Goal: Entertainment & Leisure: Consume media (video, audio)

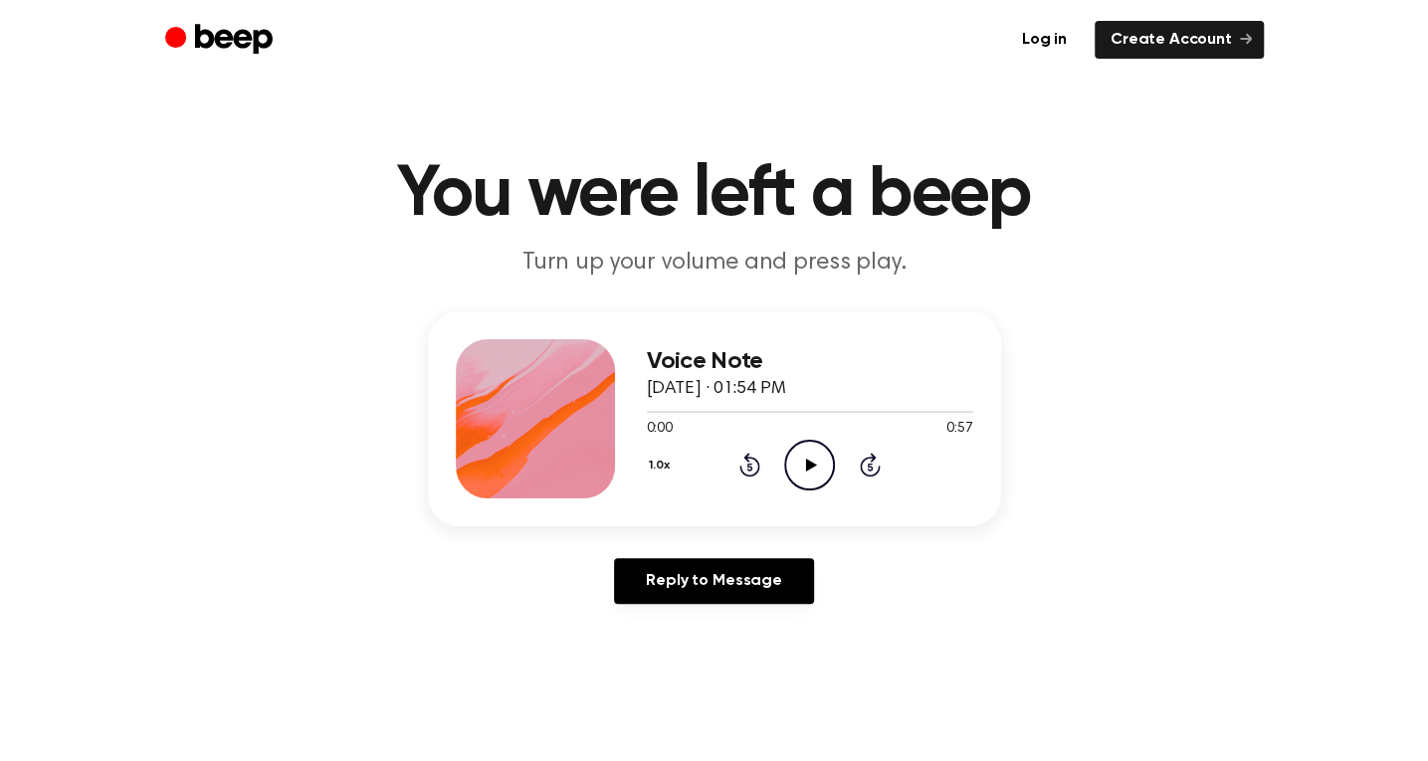
click at [818, 467] on icon "Play Audio" at bounding box center [809, 465] width 51 height 51
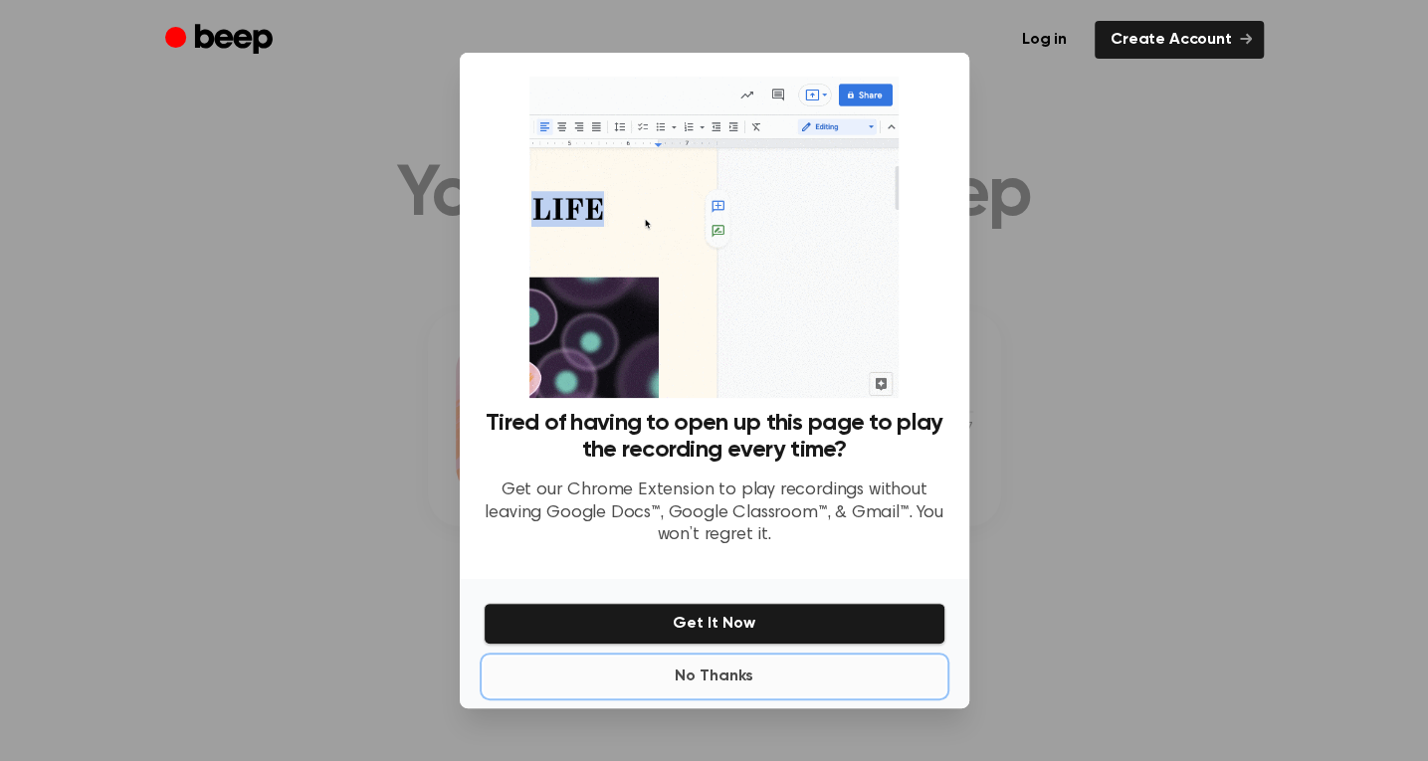
click at [710, 672] on button "No Thanks" at bounding box center [714, 677] width 462 height 40
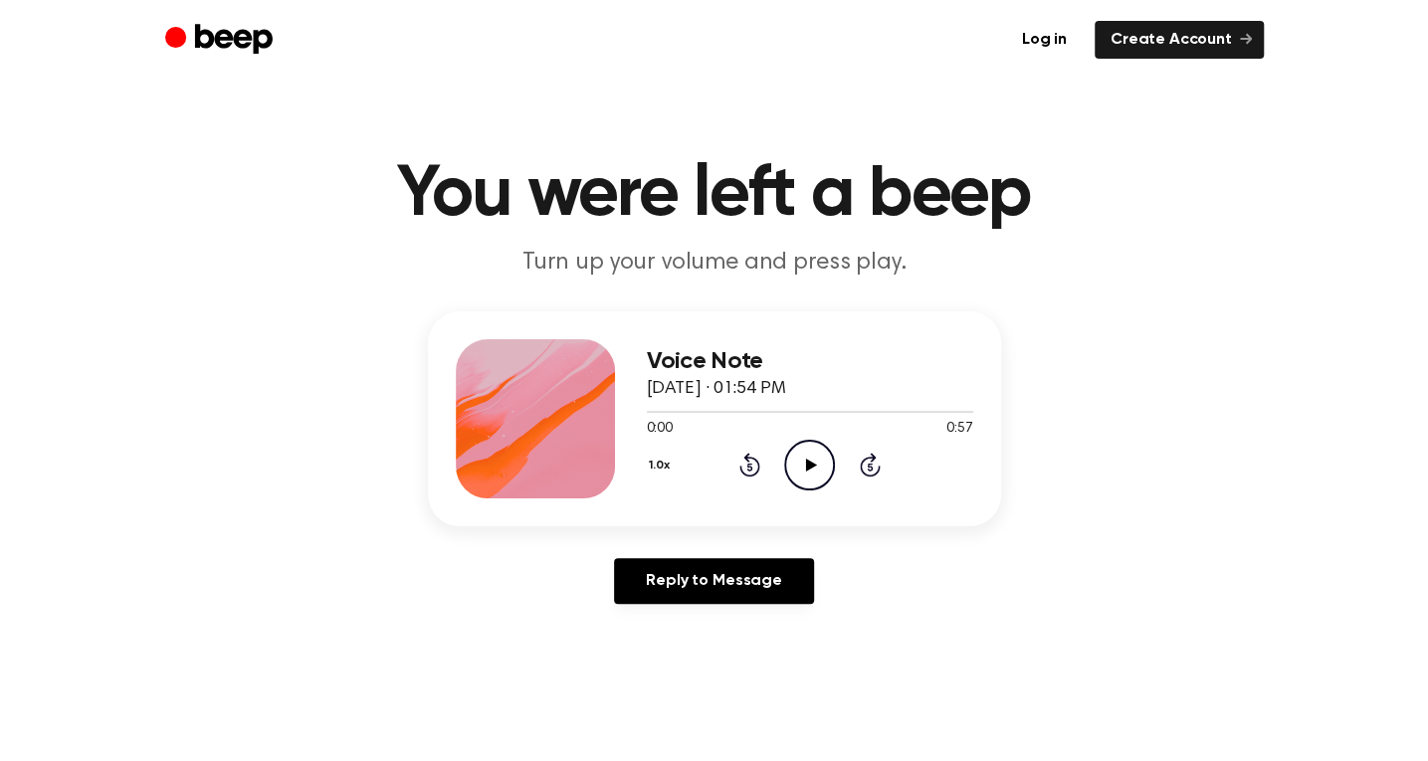
click at [818, 467] on icon "Play Audio" at bounding box center [809, 465] width 51 height 51
click at [809, 463] on icon "Pause Audio" at bounding box center [809, 465] width 51 height 51
click at [809, 463] on icon at bounding box center [811, 465] width 11 height 13
click at [897, 408] on div at bounding box center [810, 411] width 326 height 16
click at [706, 415] on div at bounding box center [810, 411] width 326 height 16
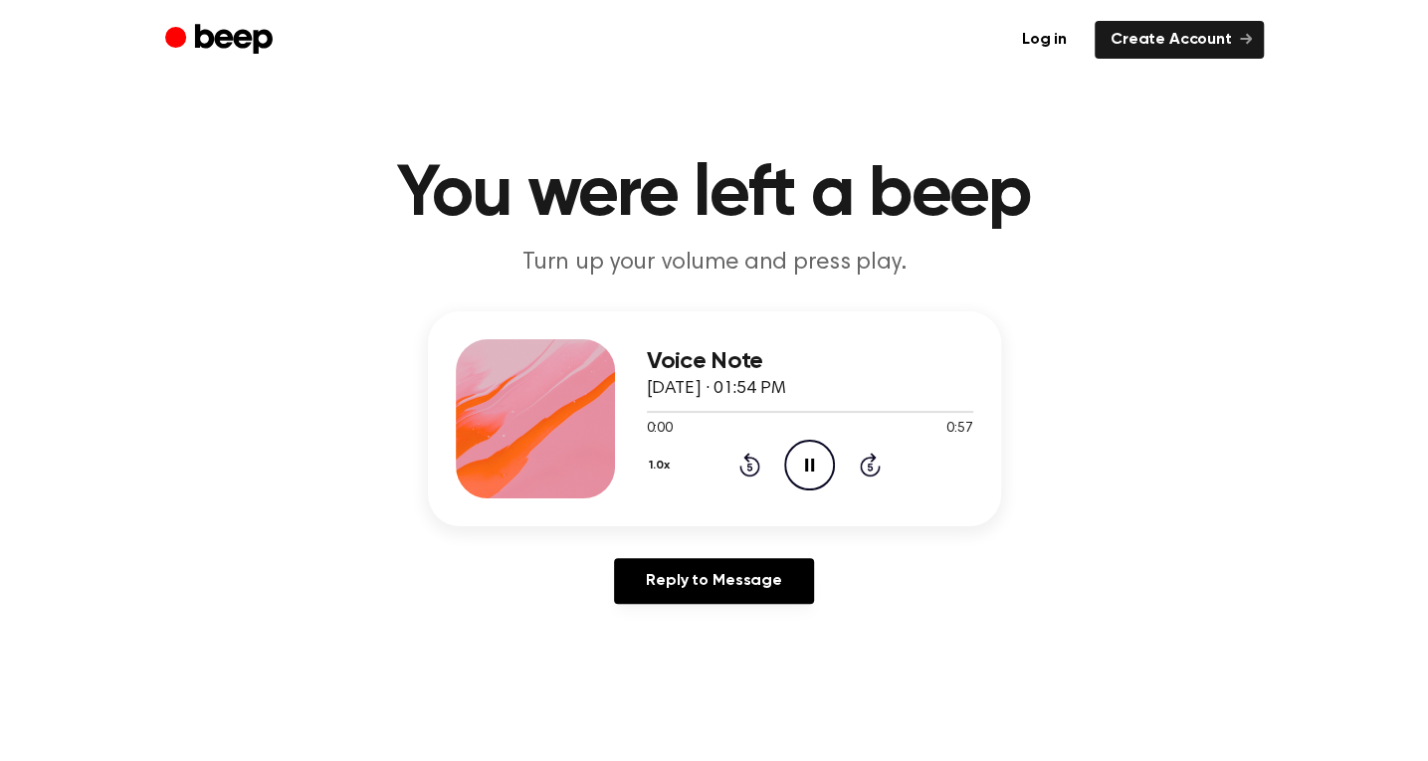
click at [815, 464] on icon "Pause Audio" at bounding box center [809, 465] width 51 height 51
click at [815, 464] on icon at bounding box center [811, 465] width 11 height 13
click at [816, 473] on icon "Pause Audio" at bounding box center [809, 465] width 51 height 51
click at [792, 464] on icon "Play Audio" at bounding box center [809, 465] width 51 height 51
click at [810, 467] on icon at bounding box center [811, 465] width 11 height 13
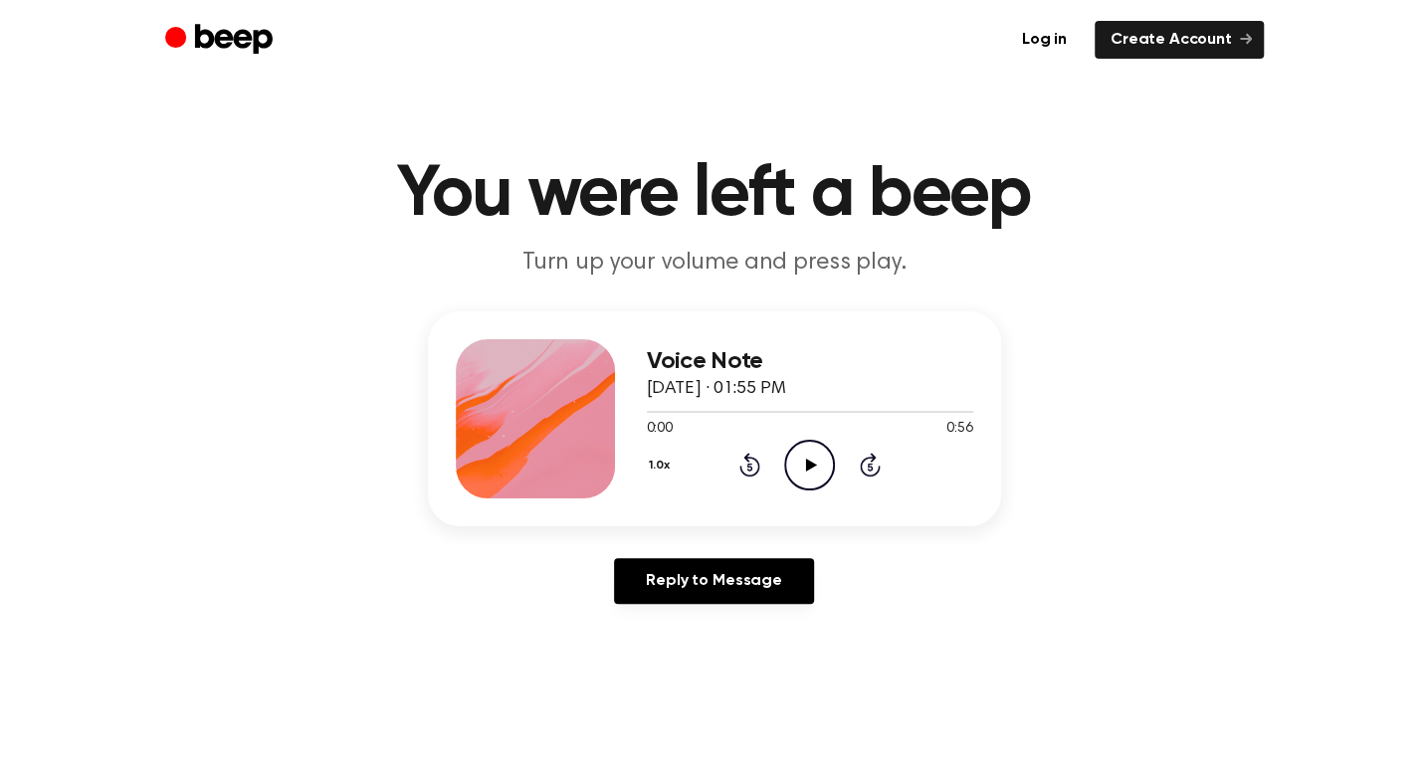
click at [793, 448] on icon "Play Audio" at bounding box center [809, 465] width 51 height 51
click at [818, 456] on icon "Play Audio" at bounding box center [809, 465] width 51 height 51
click at [667, 463] on button "1.0x" at bounding box center [662, 466] width 31 height 34
click at [817, 476] on icon "Pause Audio" at bounding box center [809, 465] width 51 height 51
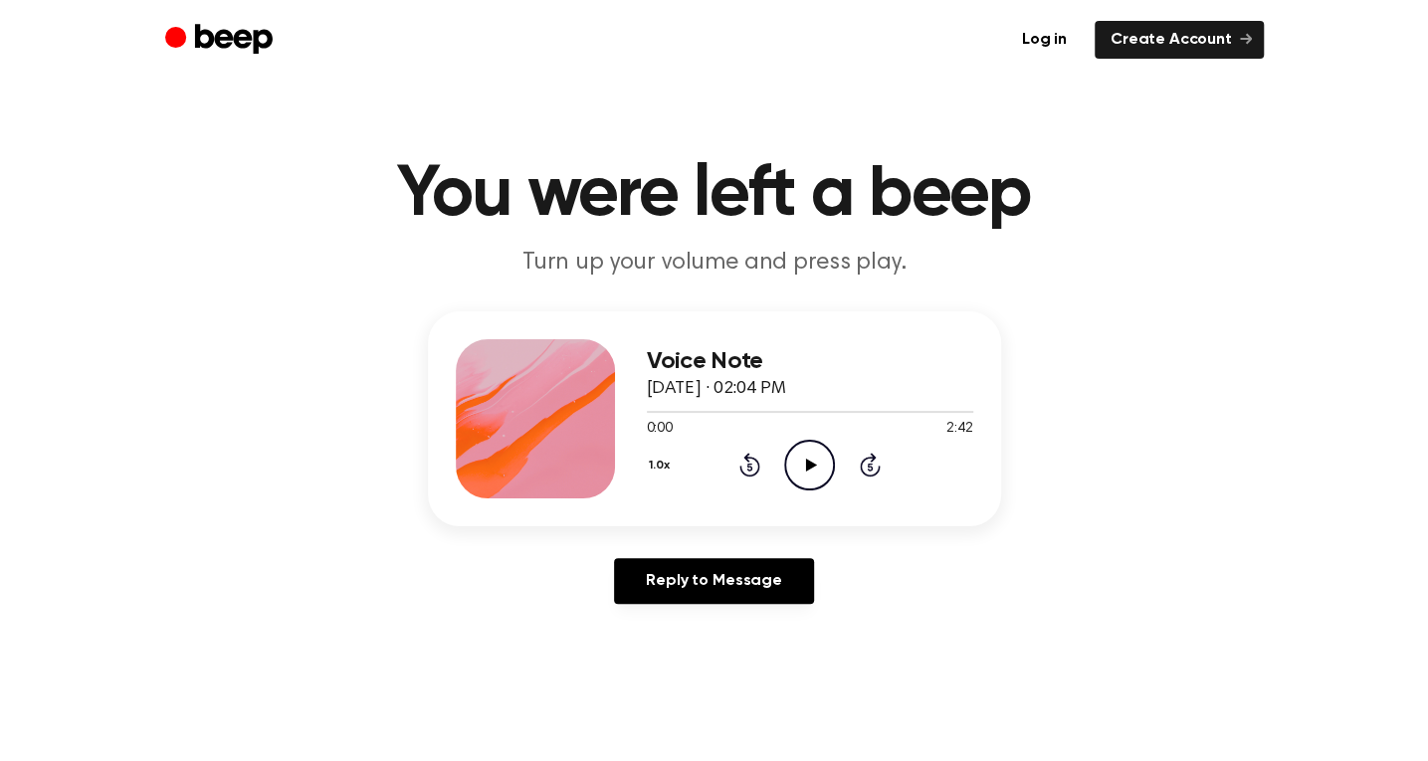
click at [817, 476] on icon "Play Audio" at bounding box center [809, 465] width 51 height 51
click at [810, 462] on icon at bounding box center [811, 465] width 11 height 13
click at [806, 456] on icon "Play Audio" at bounding box center [809, 465] width 51 height 51
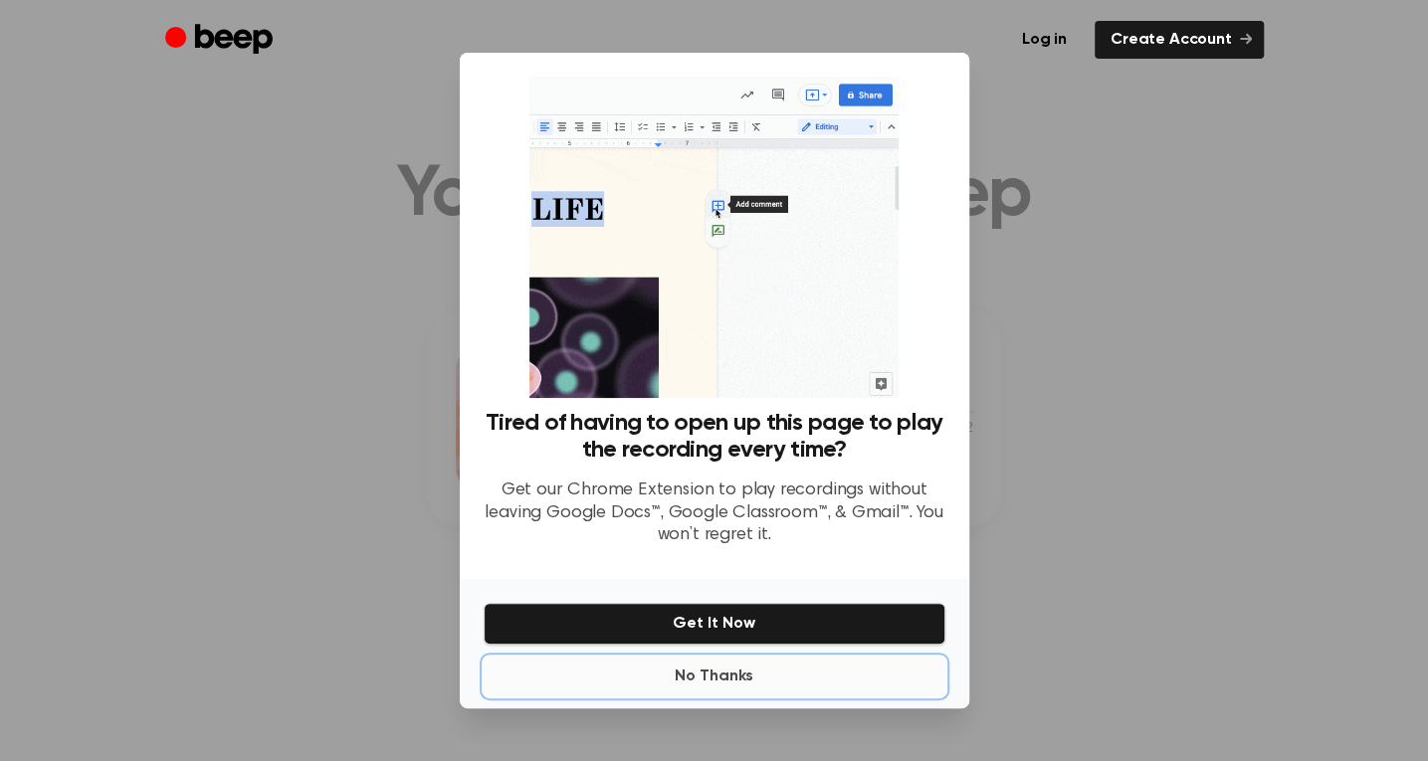
click at [714, 678] on button "No Thanks" at bounding box center [714, 677] width 462 height 40
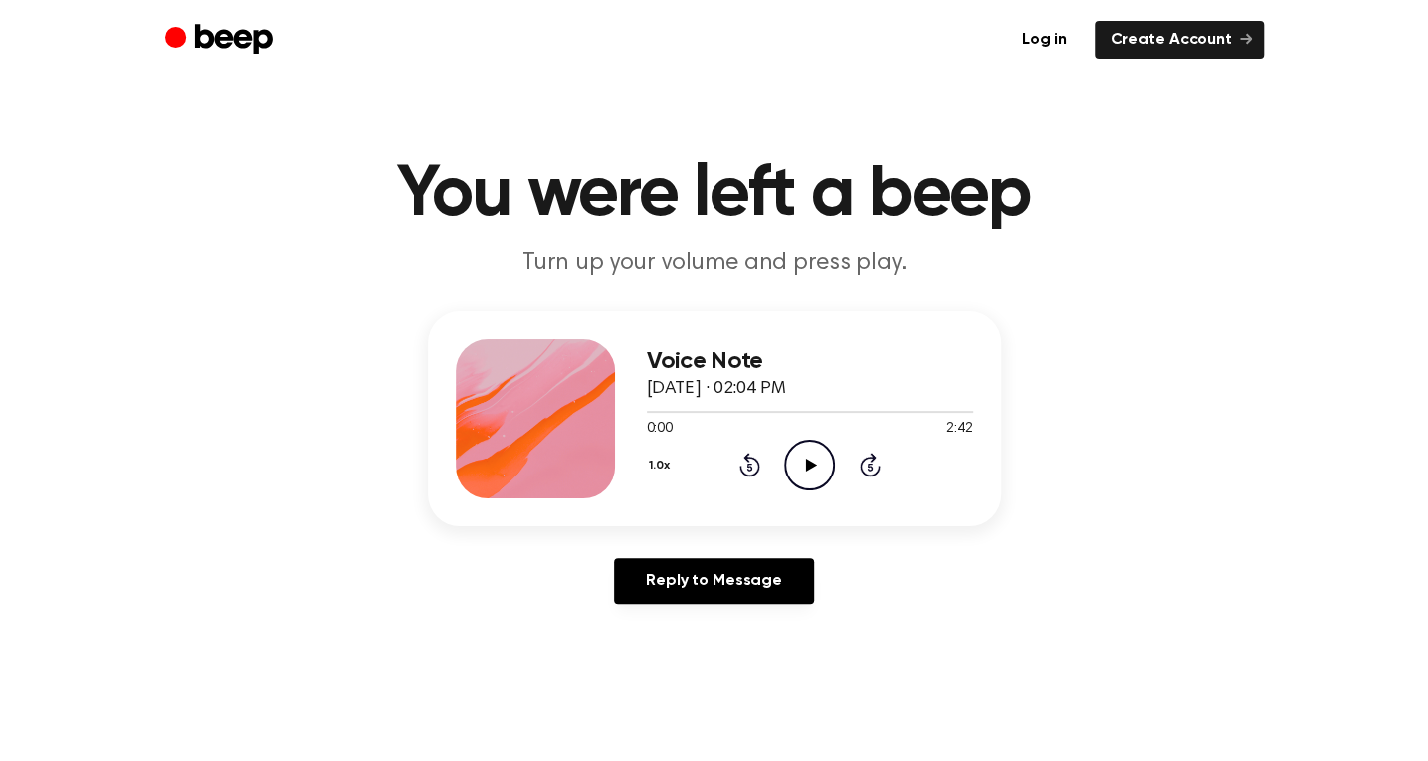
click at [812, 465] on icon at bounding box center [811, 465] width 11 height 13
click at [812, 471] on icon "Play Audio" at bounding box center [809, 465] width 51 height 51
click at [758, 417] on div at bounding box center [810, 411] width 326 height 16
click at [653, 412] on div at bounding box center [810, 411] width 326 height 16
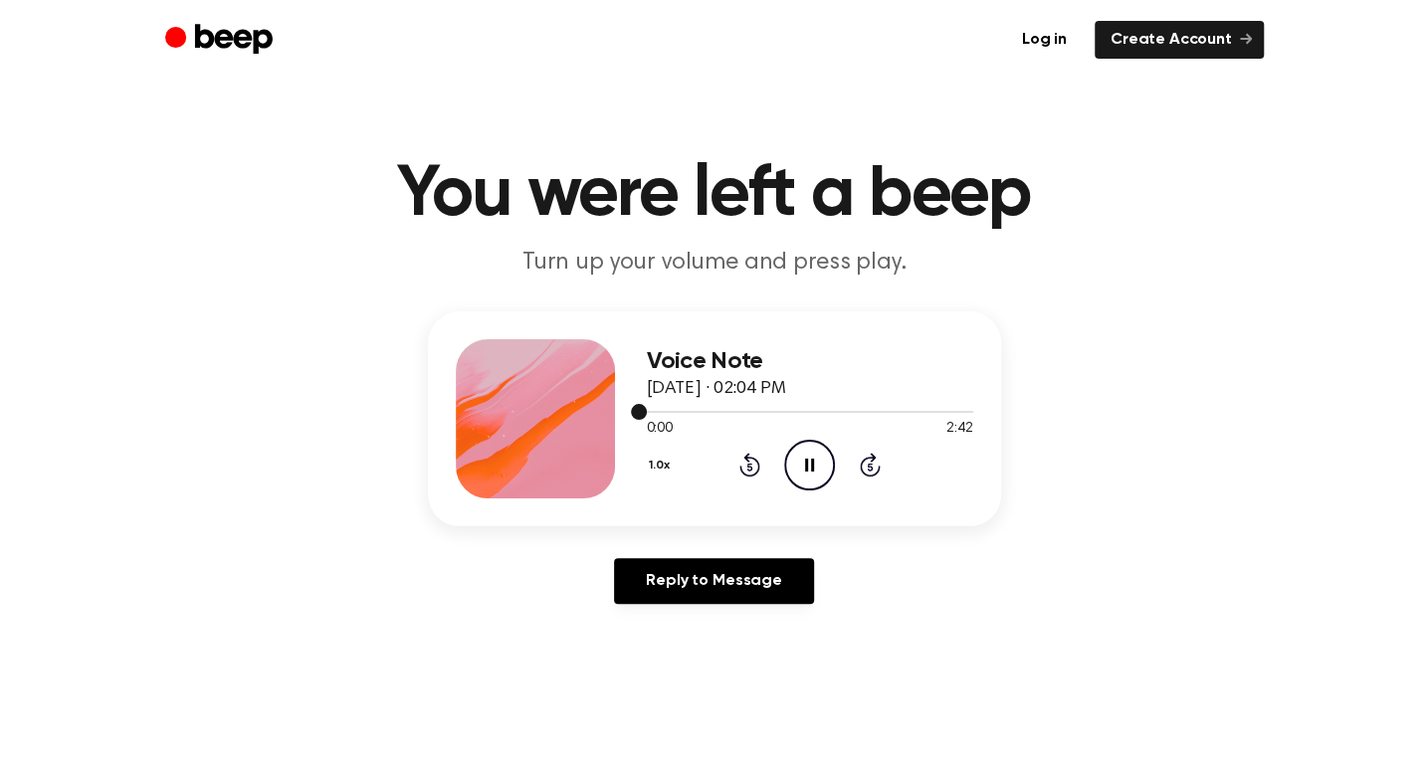
drag, startPoint x: 639, startPoint y: 411, endPoint x: 704, endPoint y: 415, distance: 65.8
click at [704, 415] on div at bounding box center [810, 411] width 326 height 16
click at [815, 459] on icon "Pause Audio" at bounding box center [809, 465] width 51 height 51
click at [815, 459] on icon "Play Audio" at bounding box center [809, 465] width 51 height 51
drag, startPoint x: 698, startPoint y: 413, endPoint x: 641, endPoint y: 423, distance: 58.6
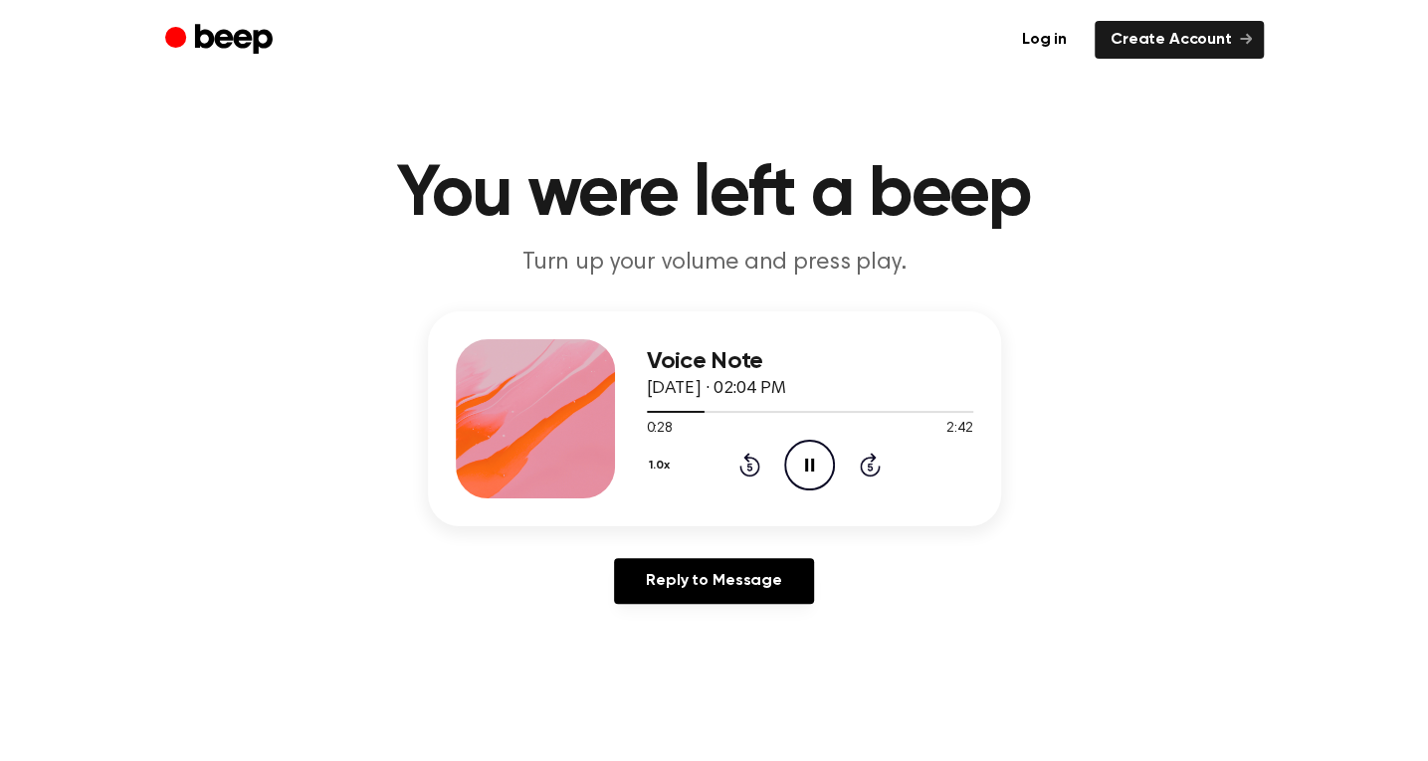
click at [641, 423] on div "Voice Note May 7, 2024 · 02:04 PM 0:28 2:42 Your browser does not support the […" at bounding box center [714, 418] width 573 height 215
click at [757, 473] on icon "Rewind 5 seconds" at bounding box center [749, 465] width 22 height 26
click at [749, 468] on icon "Rewind 5 seconds" at bounding box center [749, 465] width 22 height 26
click at [808, 467] on icon at bounding box center [811, 465] width 11 height 13
click at [806, 463] on icon at bounding box center [811, 465] width 11 height 13
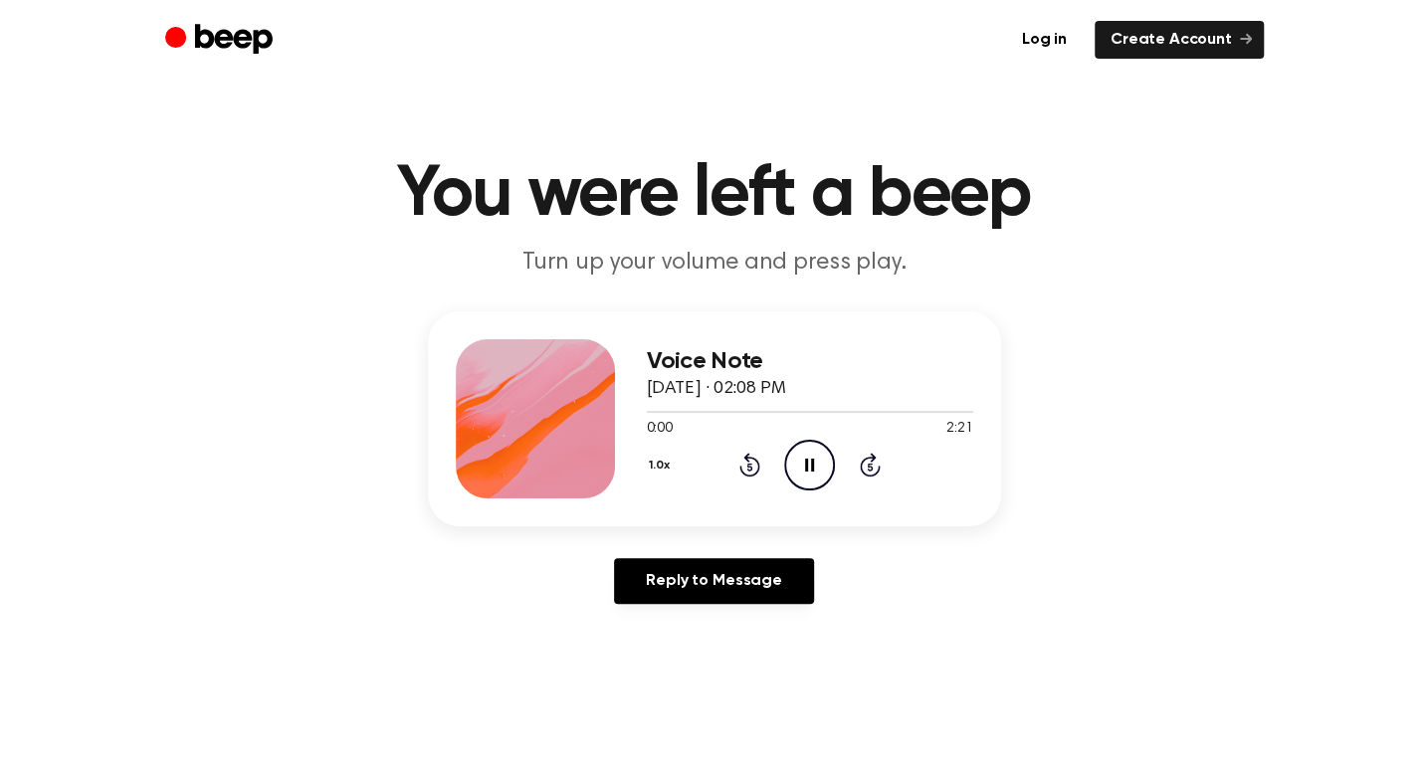
click at [806, 463] on icon at bounding box center [809, 465] width 9 height 13
click at [815, 468] on icon "Play Audio" at bounding box center [809, 465] width 51 height 51
click at [815, 468] on icon "Pause Audio" at bounding box center [809, 465] width 51 height 51
click at [816, 461] on icon "Play Audio" at bounding box center [809, 465] width 51 height 51
click at [824, 476] on icon "Play Audio" at bounding box center [809, 465] width 51 height 51
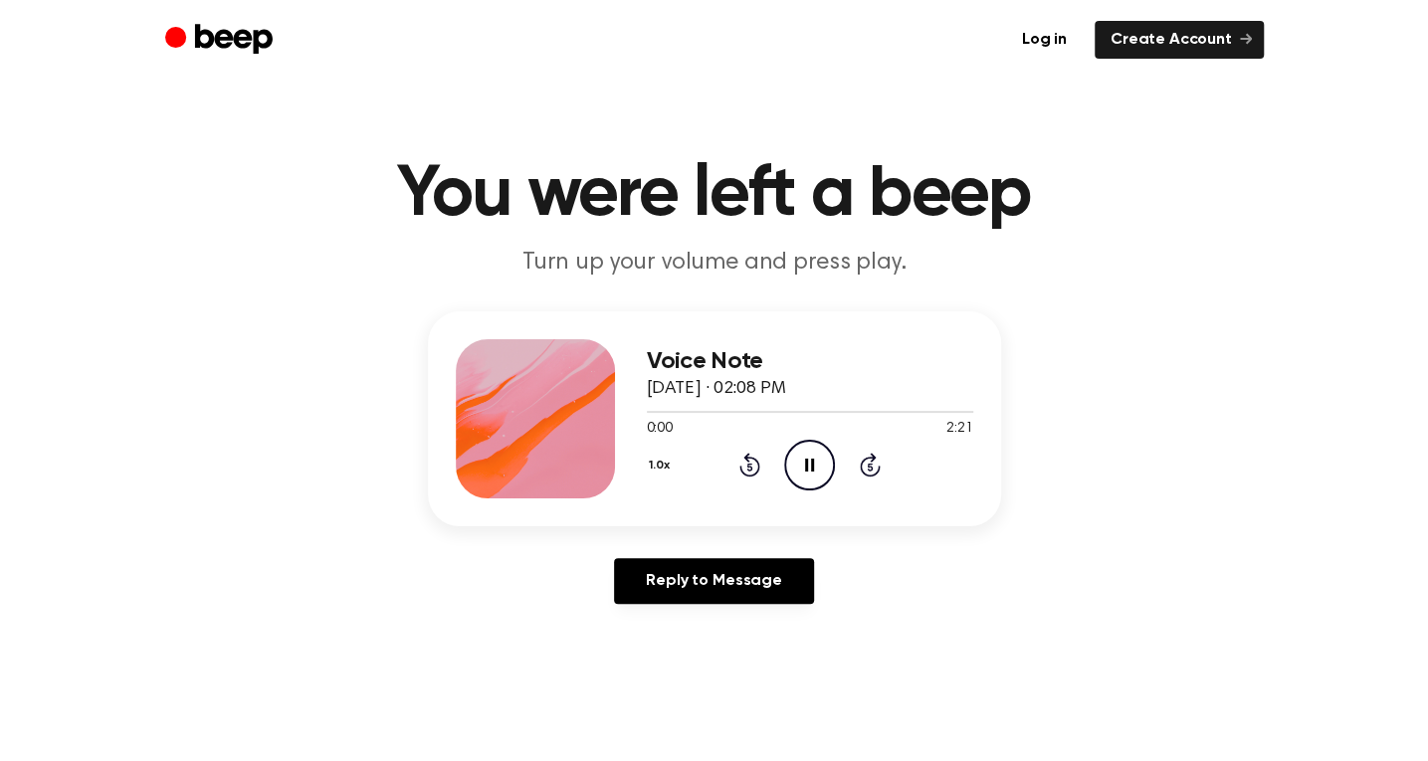
click at [816, 472] on icon "Pause Audio" at bounding box center [809, 465] width 51 height 51
click at [816, 472] on icon "Play Audio" at bounding box center [809, 465] width 51 height 51
click at [808, 471] on icon "Pause Audio" at bounding box center [809, 465] width 51 height 51
click at [808, 471] on icon "Play Audio" at bounding box center [809, 465] width 51 height 51
click at [813, 470] on icon "Play Audio" at bounding box center [809, 465] width 51 height 51
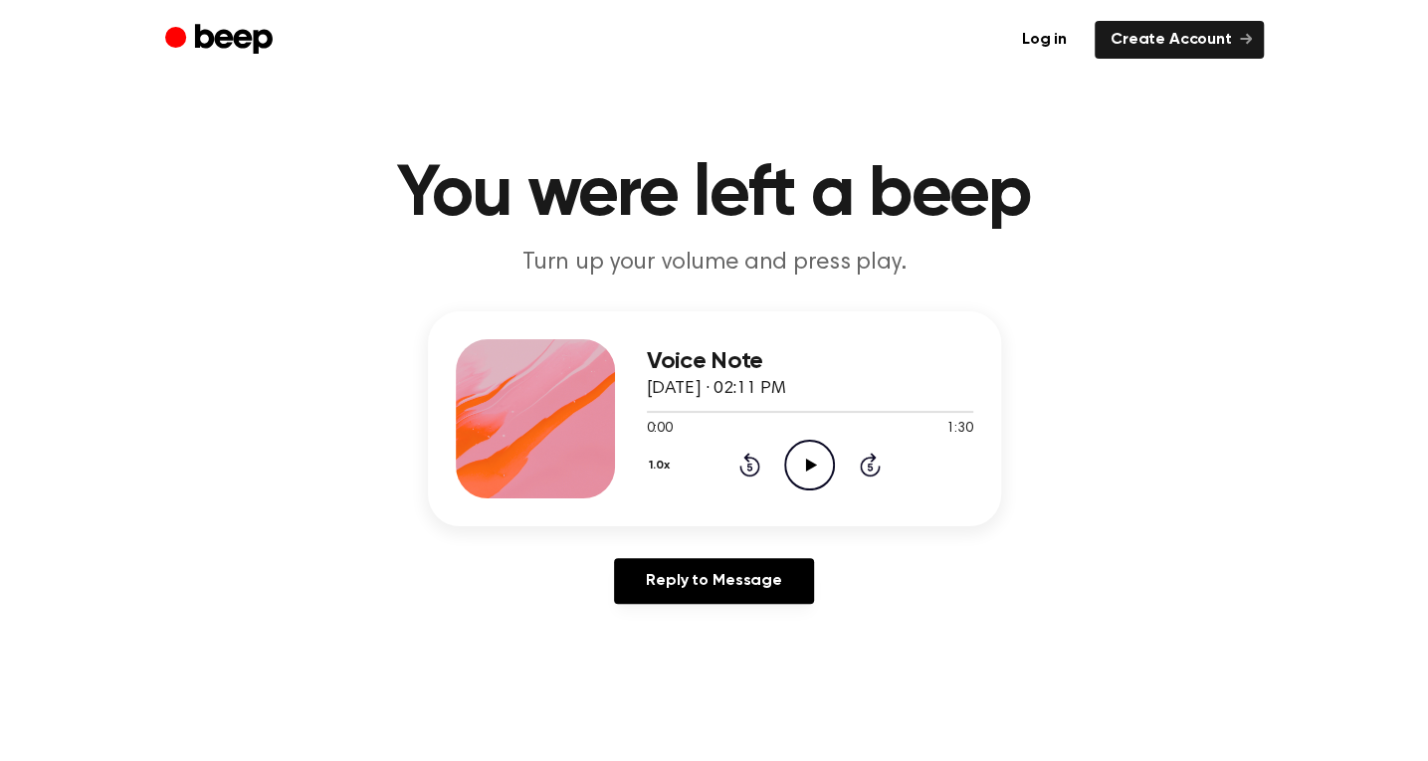
click at [812, 463] on icon at bounding box center [811, 465] width 11 height 13
click at [814, 455] on icon "Play Audio" at bounding box center [809, 465] width 51 height 51
click at [809, 415] on div at bounding box center [810, 411] width 326 height 16
click at [676, 419] on div "0:00 0:58" at bounding box center [810, 429] width 326 height 21
click at [698, 413] on div at bounding box center [810, 411] width 326 height 16
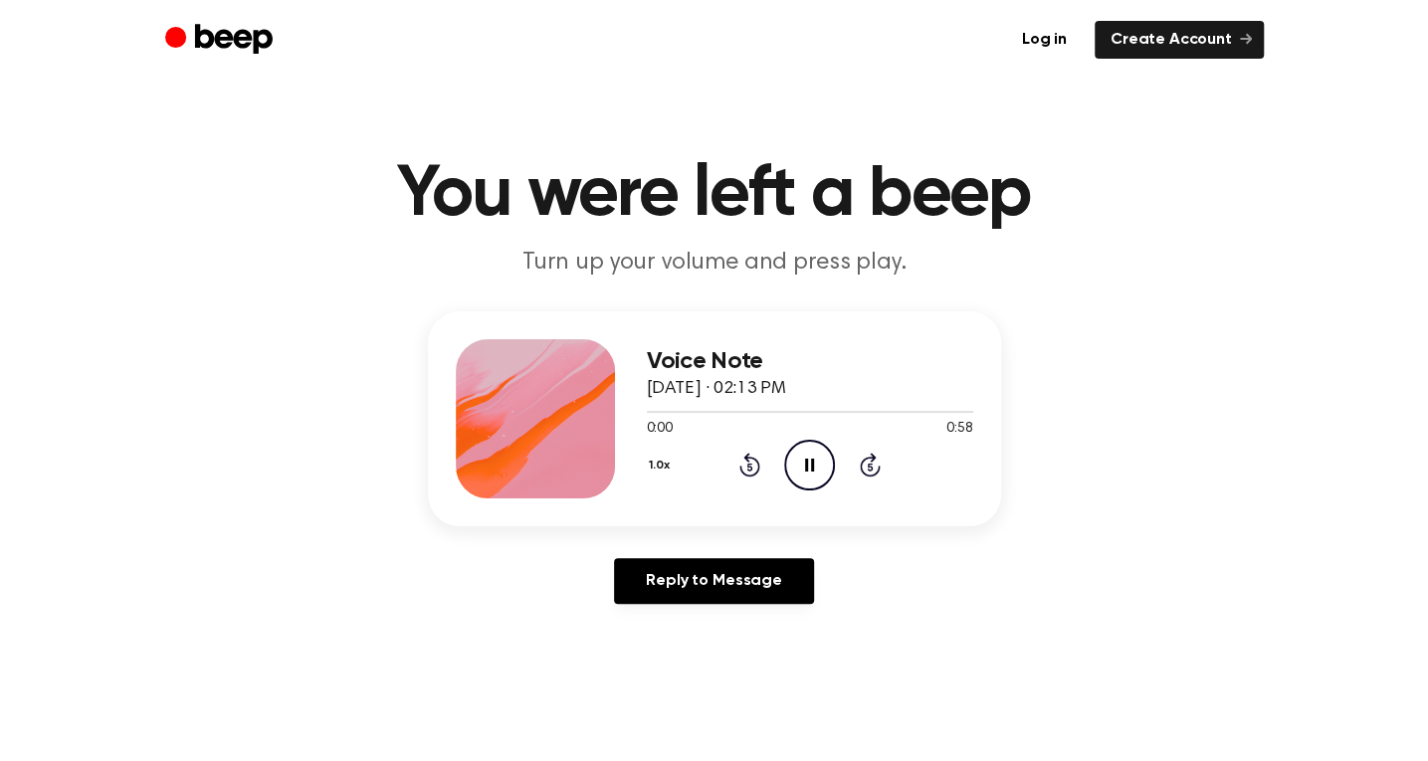
click at [813, 477] on icon "Pause Audio" at bounding box center [809, 465] width 51 height 51
click at [813, 477] on icon "Play Audio" at bounding box center [809, 465] width 51 height 51
click at [750, 432] on div "0:09 0:58" at bounding box center [810, 429] width 326 height 21
click at [807, 460] on icon at bounding box center [809, 465] width 9 height 13
click at [807, 460] on icon at bounding box center [811, 465] width 11 height 13
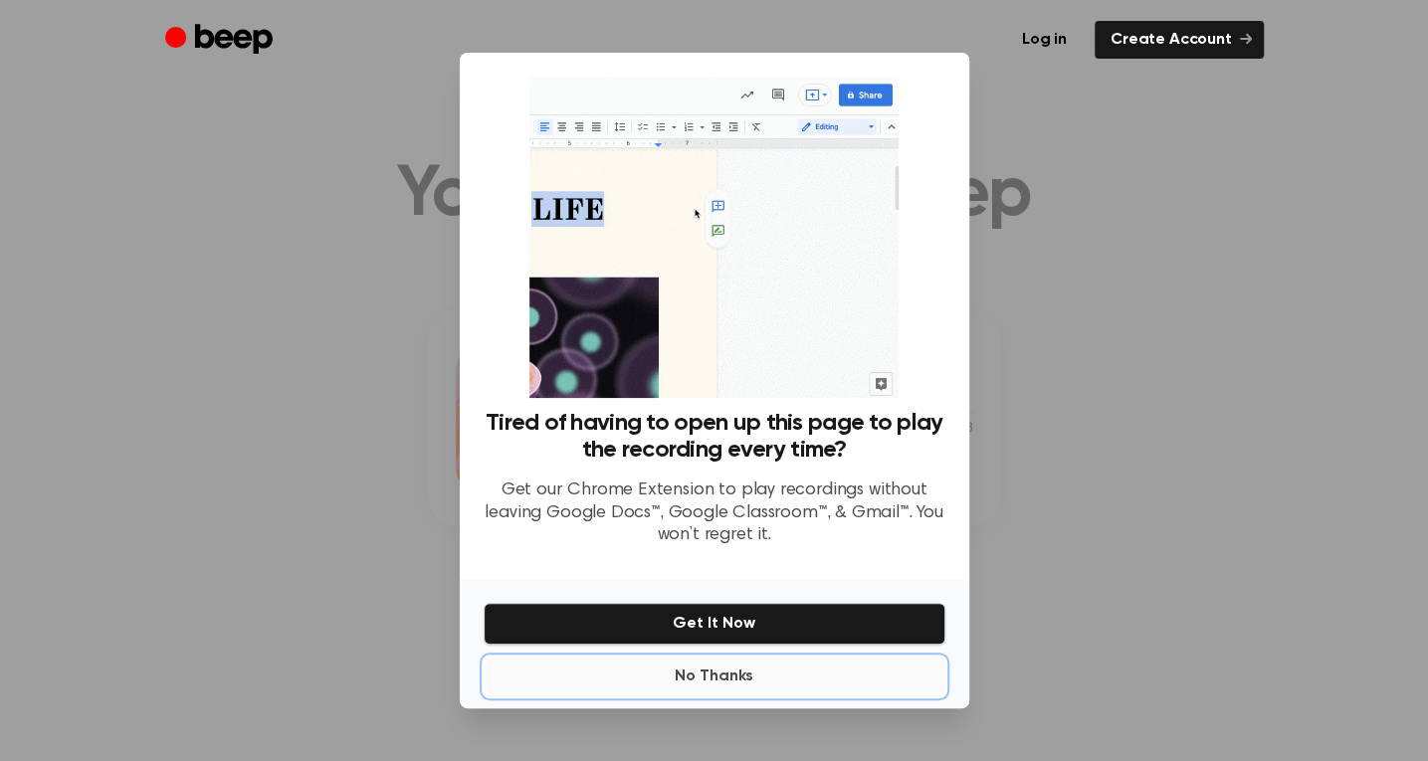
click at [723, 681] on button "No Thanks" at bounding box center [714, 677] width 462 height 40
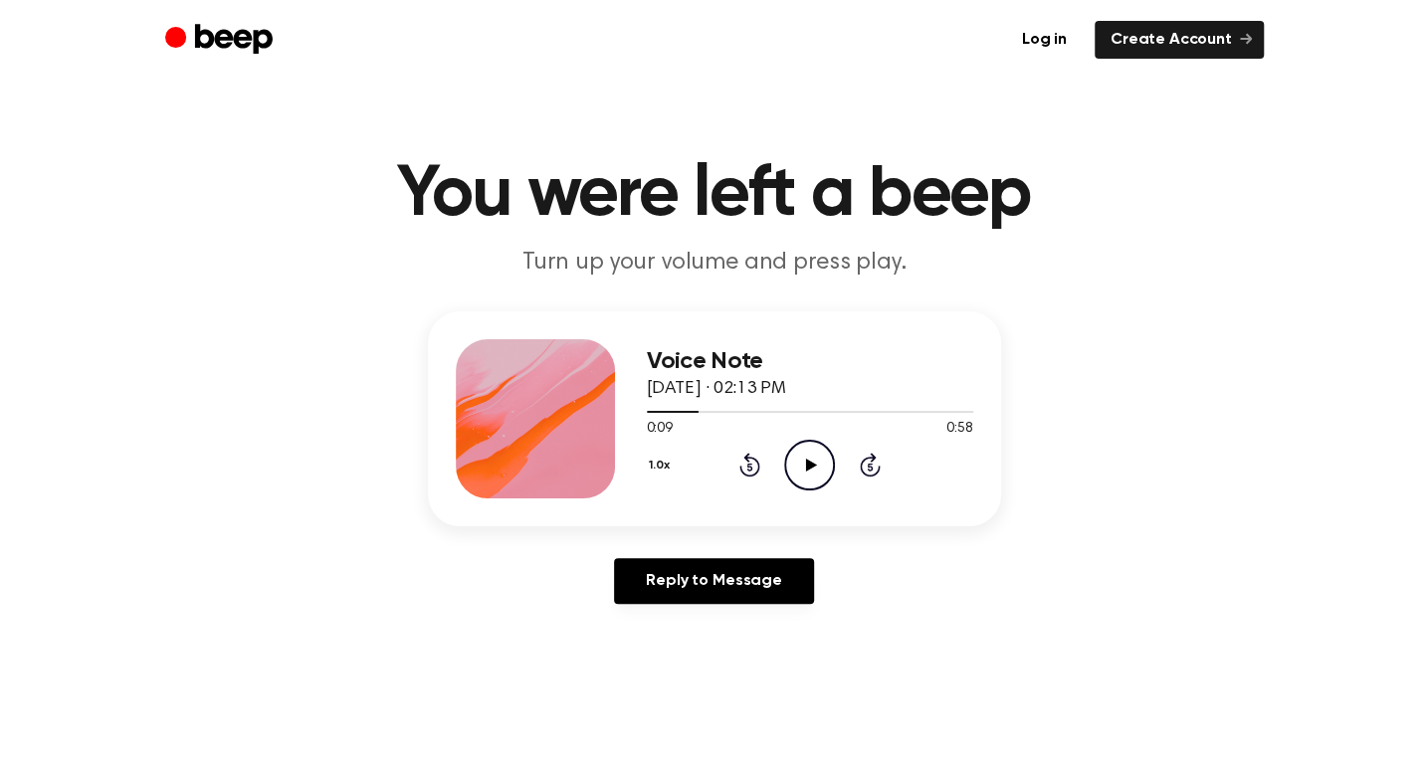
click at [744, 450] on div "1.0x Rewind 5 seconds Play Audio Skip 5 seconds" at bounding box center [810, 465] width 326 height 51
click at [749, 469] on icon "Rewind 5 seconds" at bounding box center [749, 465] width 22 height 26
click at [822, 468] on icon "Play Audio" at bounding box center [809, 465] width 51 height 51
click at [804, 464] on icon "Play Audio" at bounding box center [809, 465] width 51 height 51
click at [812, 462] on icon at bounding box center [811, 465] width 11 height 13
